Goal: Task Accomplishment & Management: Manage account settings

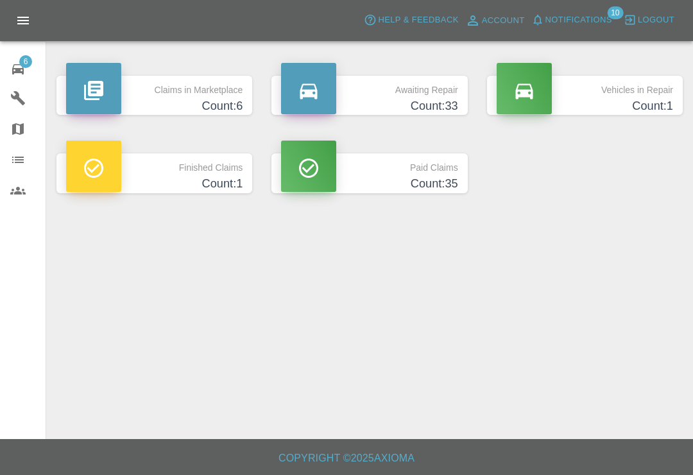
scroll to position [20, 0]
click at [24, 68] on icon at bounding box center [17, 69] width 15 height 15
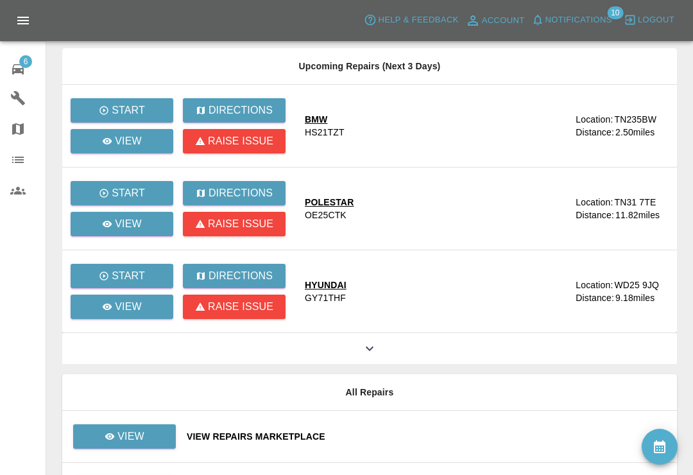
scroll to position [212, 0]
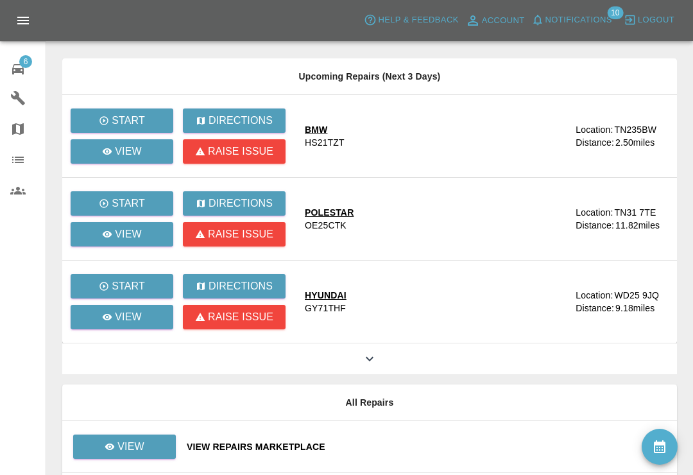
click at [367, 357] on icon at bounding box center [369, 358] width 15 height 15
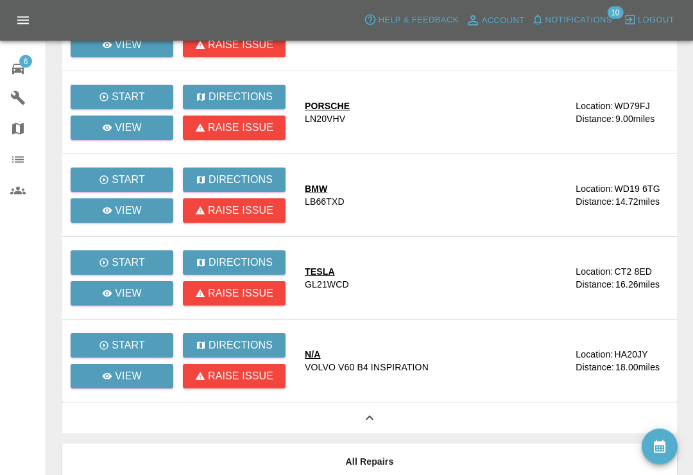
scroll to position [790, 0]
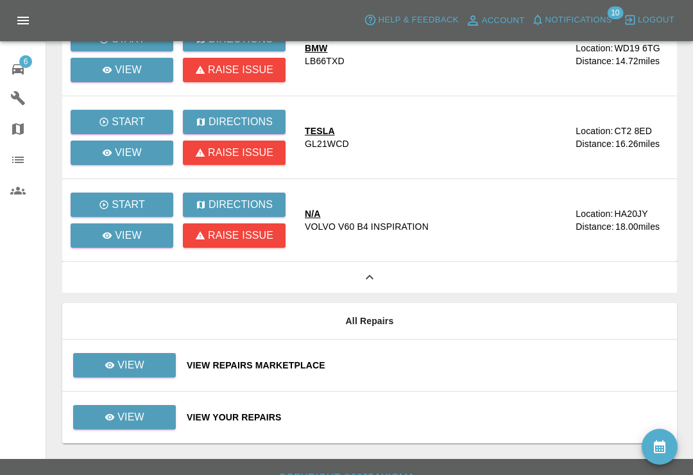
click at [415, 414] on div "View Your Repairs" at bounding box center [427, 417] width 480 height 13
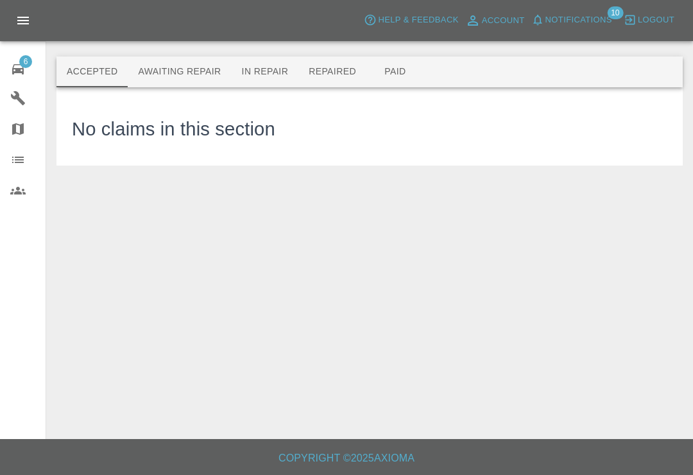
click at [220, 60] on button "Awaiting Repair" at bounding box center [179, 71] width 103 height 31
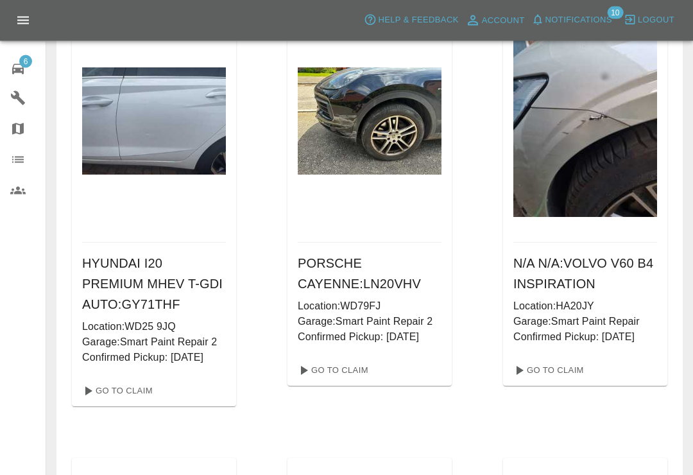
scroll to position [112, 0]
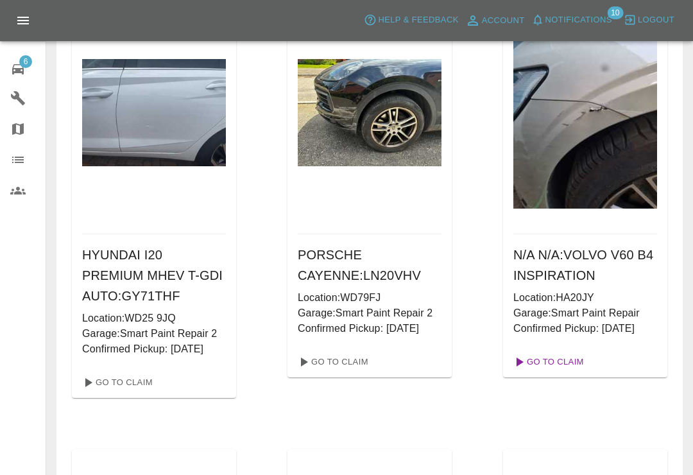
click at [563, 364] on link "Go To Claim" at bounding box center [547, 362] width 79 height 21
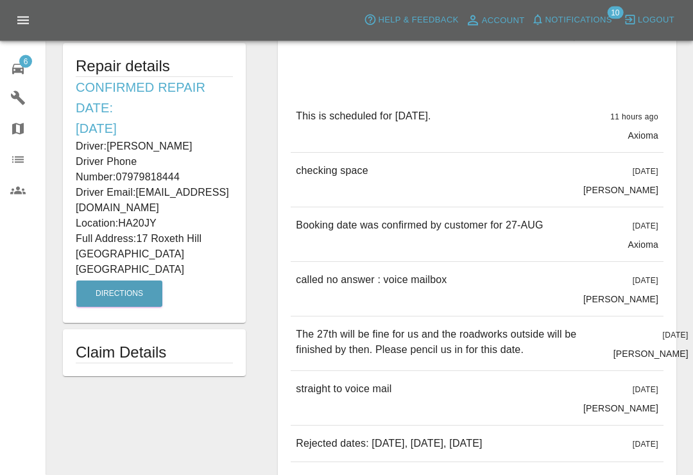
scroll to position [359, 0]
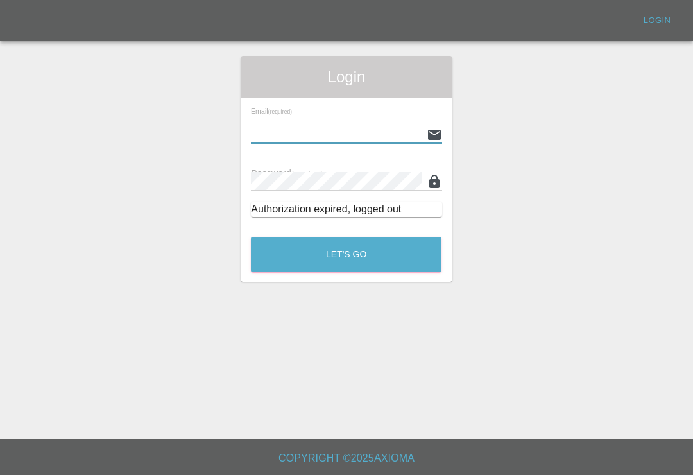
scroll to position [20, 0]
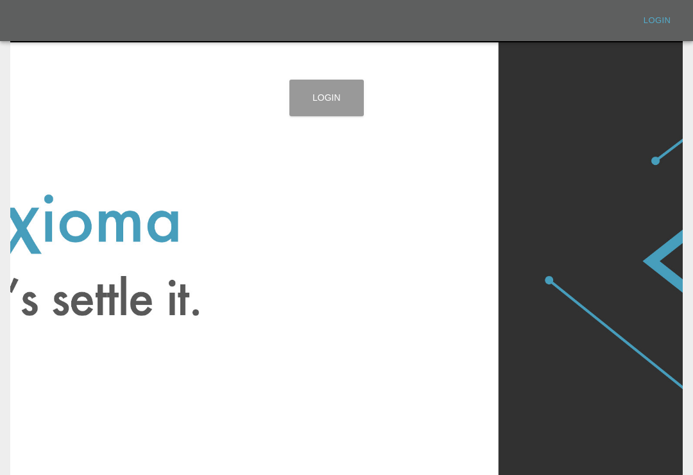
click at [337, 101] on link "Login" at bounding box center [326, 98] width 74 height 37
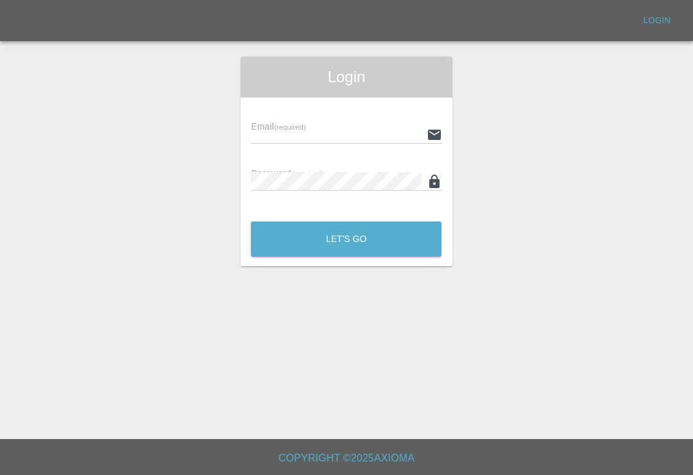
click at [366, 132] on input "text" at bounding box center [336, 134] width 170 height 19
type input "Smartpaintrepair1@gmail.com"
click at [346, 239] on button "Let's Go" at bounding box center [346, 238] width 191 height 35
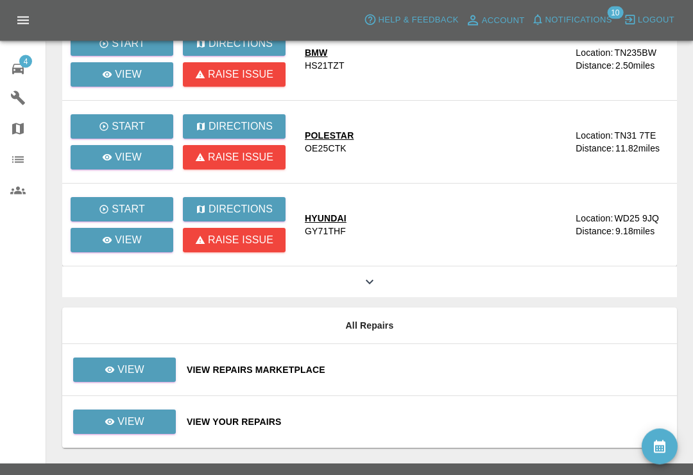
scroll to position [293, 0]
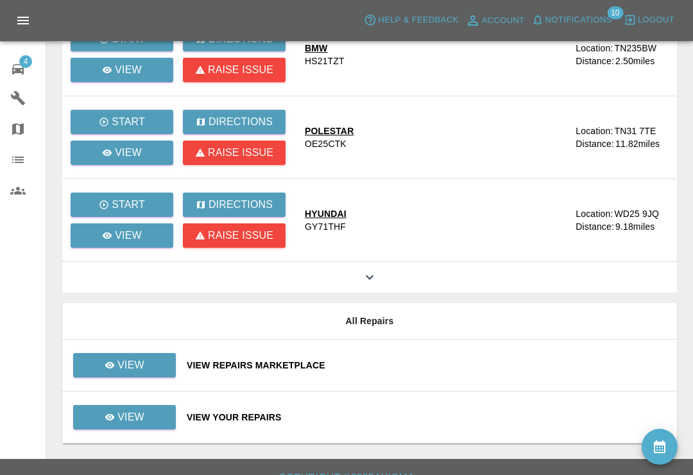
click at [407, 414] on div "View Your Repairs" at bounding box center [427, 417] width 480 height 13
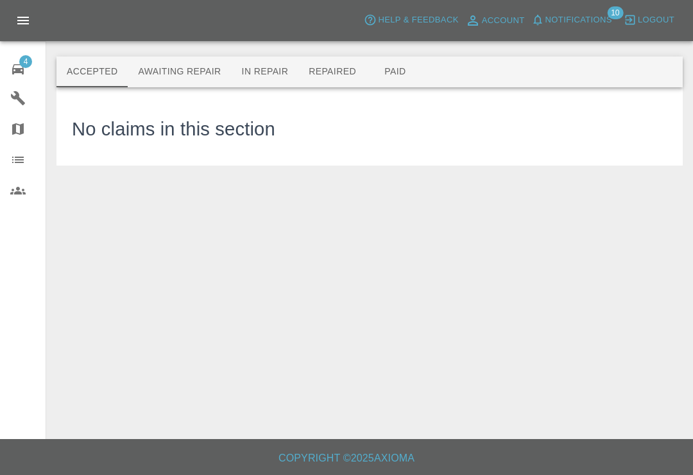
click at [211, 74] on button "Awaiting Repair" at bounding box center [179, 71] width 103 height 31
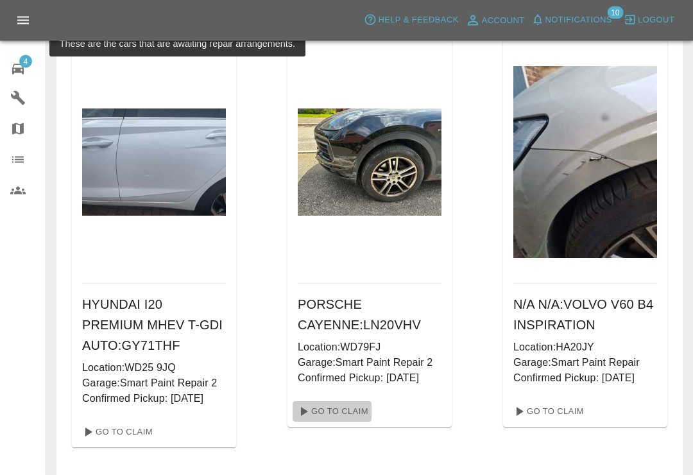
scroll to position [63, 0]
click at [352, 410] on link "Go To Claim" at bounding box center [332, 411] width 79 height 21
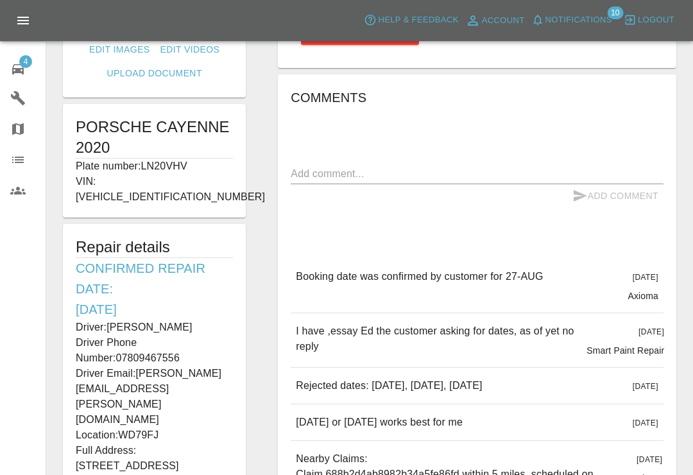
scroll to position [214, 0]
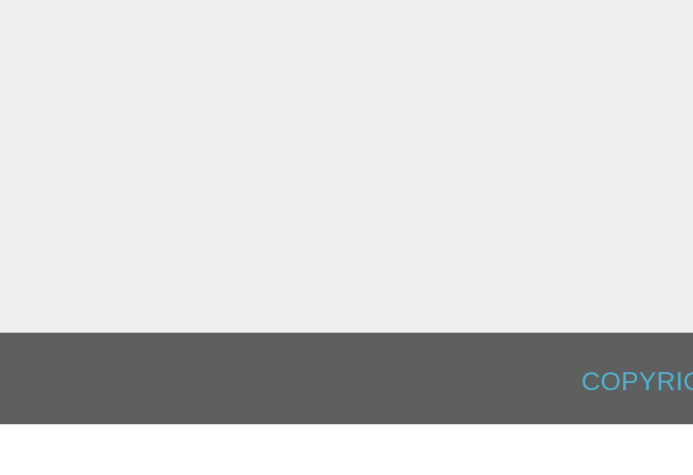
scroll to position [309, 51]
